Goal: Transaction & Acquisition: Book appointment/travel/reservation

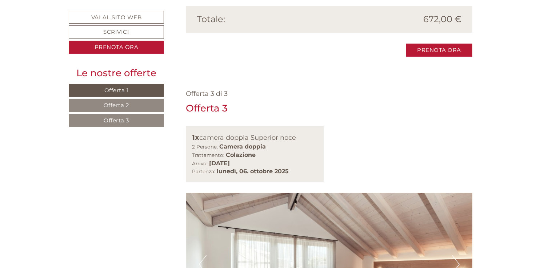
scroll to position [1339, 0]
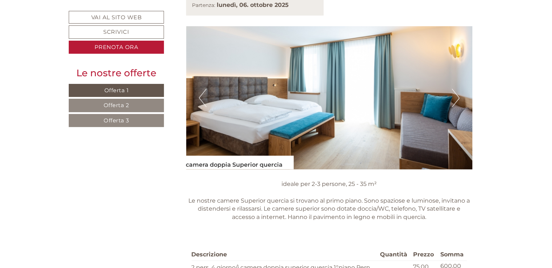
scroll to position [574, 0]
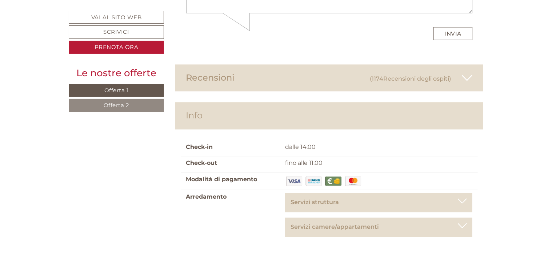
scroll to position [3405, 0]
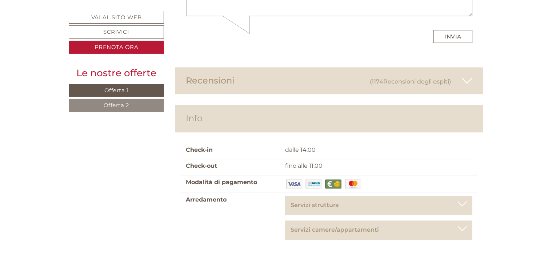
click at [461, 202] on div at bounding box center [461, 204] width 9 height 5
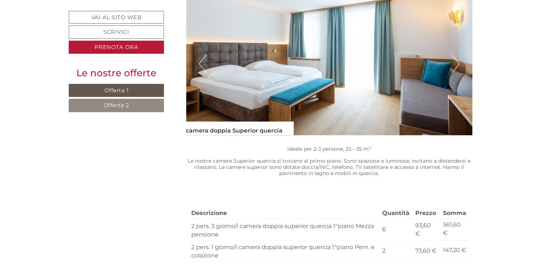
scroll to position [610, 0]
